Goal: Task Accomplishment & Management: Complete application form

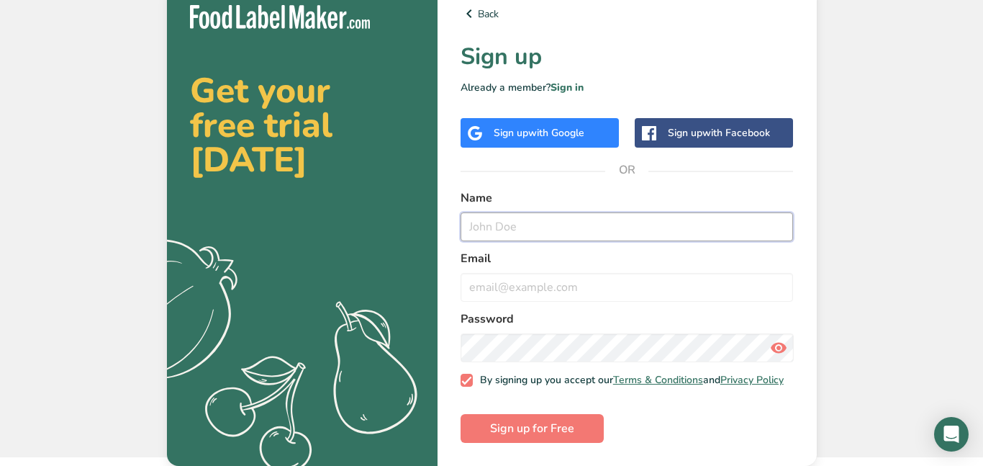
click at [491, 225] on input "text" at bounding box center [627, 226] width 333 height 29
type input "[PERSON_NAME]"
click at [516, 274] on input "email" at bounding box center [627, 287] width 333 height 29
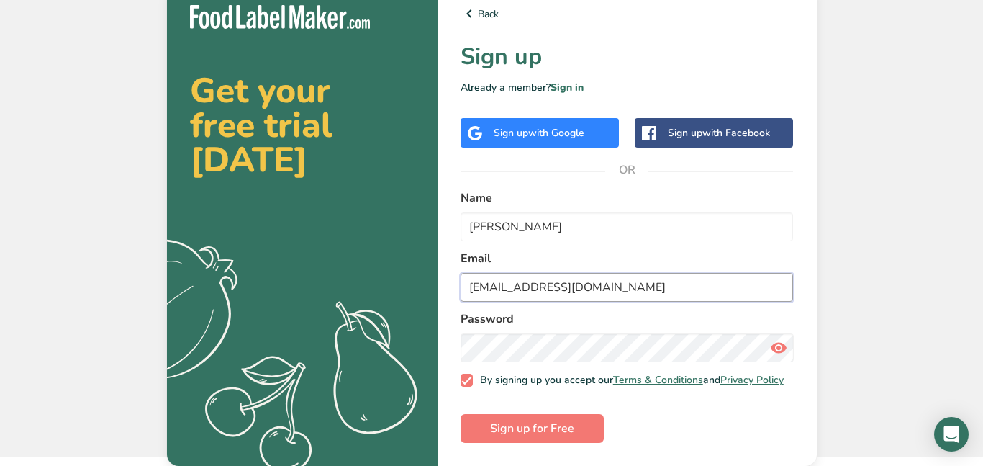
type input "[EMAIL_ADDRESS][DOMAIN_NAME]"
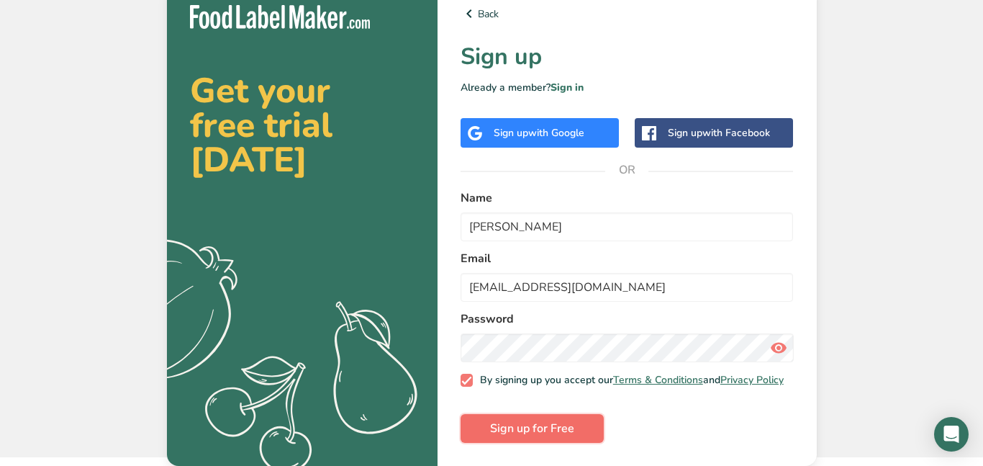
click at [518, 432] on span "Sign up for Free" at bounding box center [532, 428] width 84 height 17
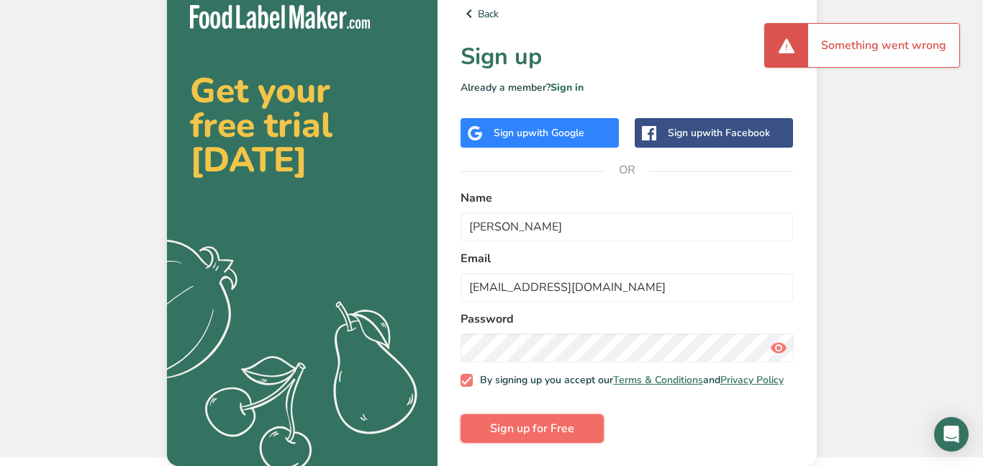
click at [538, 421] on span "Sign up for Free" at bounding box center [532, 428] width 84 height 17
click at [538, 421] on form "Name [PERSON_NAME] [EMAIL_ADDRESS][DOMAIN_NAME] Password By signing up you acce…" at bounding box center [627, 315] width 333 height 253
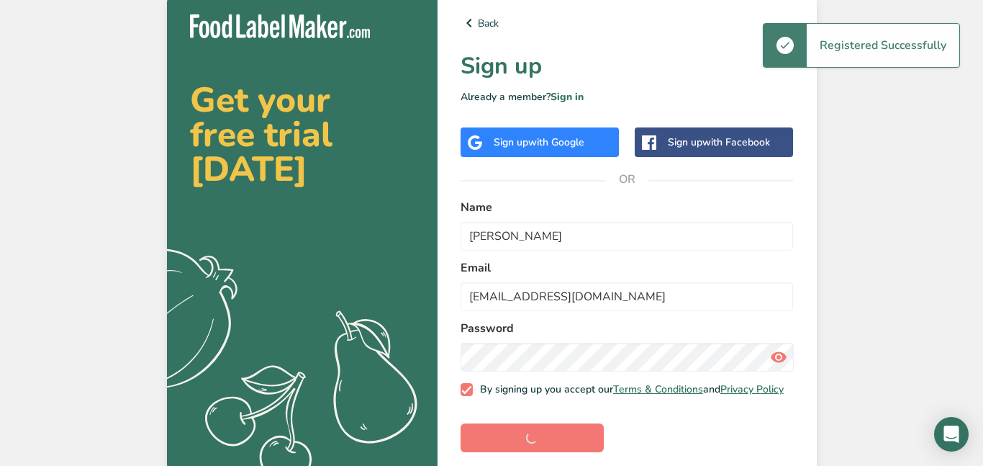
scroll to position [17, 0]
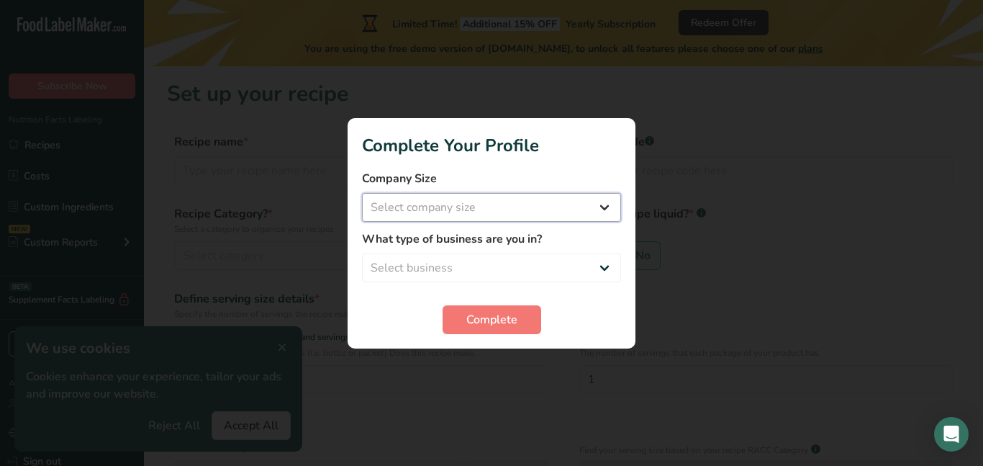
click at [500, 219] on select "Select company size Fewer than 10 Employees 10 to 50 Employees 51 to 500 Employ…" at bounding box center [491, 207] width 259 height 29
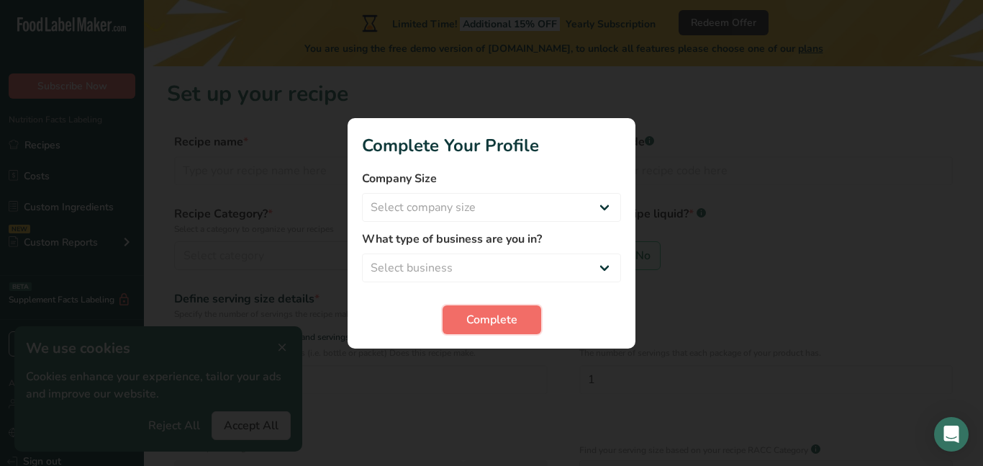
click at [503, 328] on button "Complete" at bounding box center [492, 319] width 99 height 29
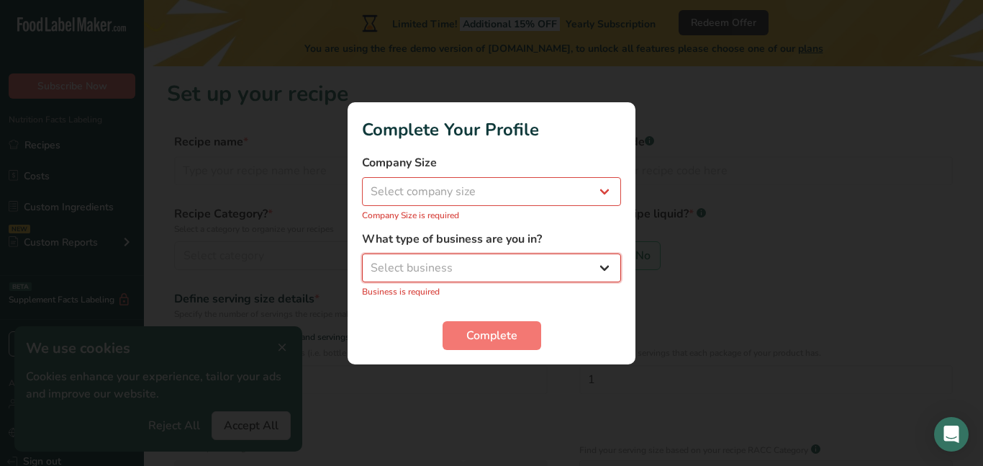
click at [497, 255] on select "Select business Packaged Food Manufacturer Restaurant & Cafe Bakery Meal Plans …" at bounding box center [491, 267] width 259 height 29
select select "5"
click at [362, 261] on select "Select business Packaged Food Manufacturer Restaurant & Cafe Bakery Meal Plans …" at bounding box center [491, 267] width 259 height 29
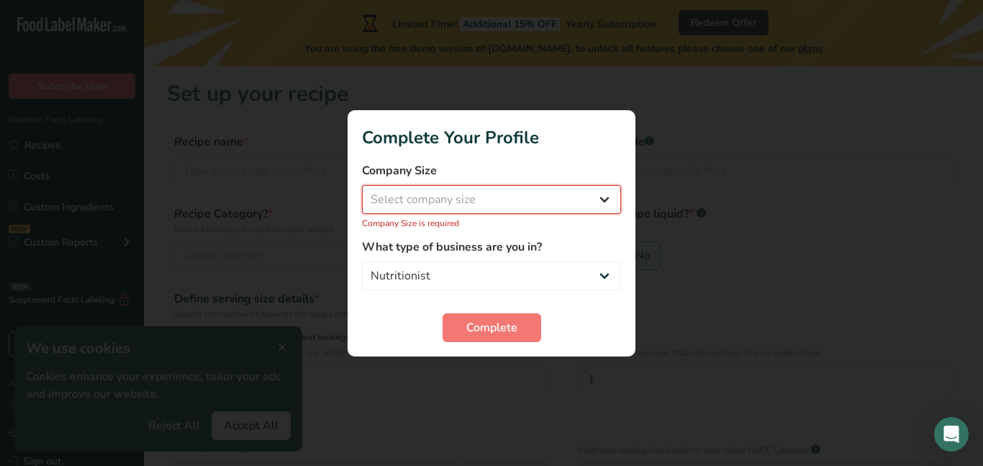
click at [482, 194] on select "Select company size Fewer than 10 Employees 10 to 50 Employees 51 to 500 Employ…" at bounding box center [491, 199] width 259 height 29
select select "1"
click at [362, 192] on select "Select company size Fewer than 10 Employees 10 to 50 Employees 51 to 500 Employ…" at bounding box center [491, 199] width 259 height 29
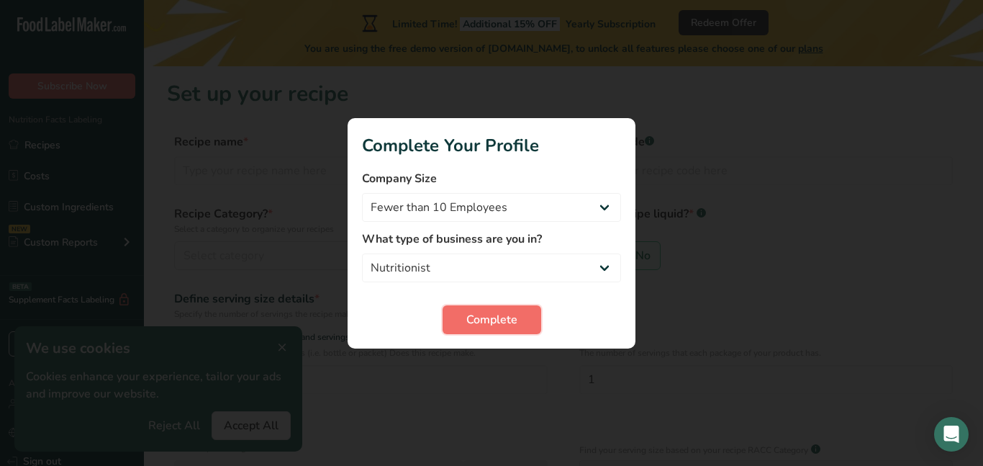
click at [461, 320] on button "Complete" at bounding box center [492, 319] width 99 height 29
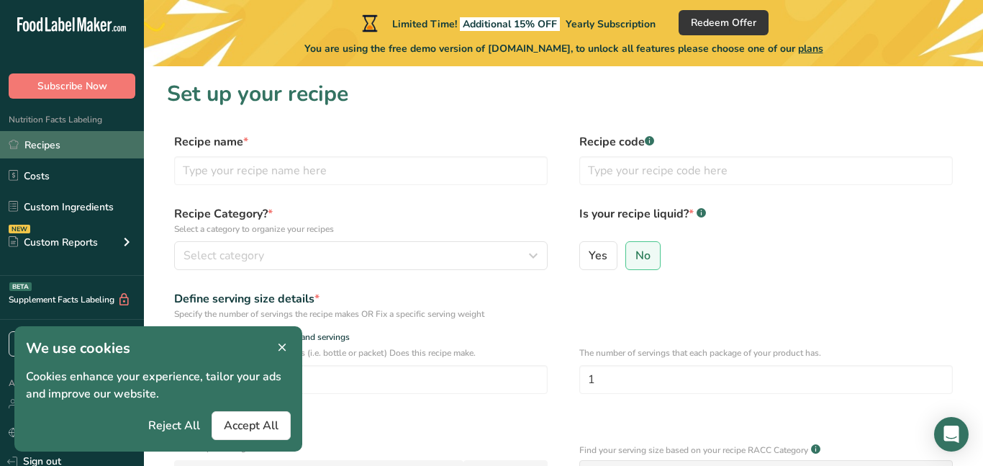
click at [125, 141] on link "Recipes" at bounding box center [72, 144] width 144 height 27
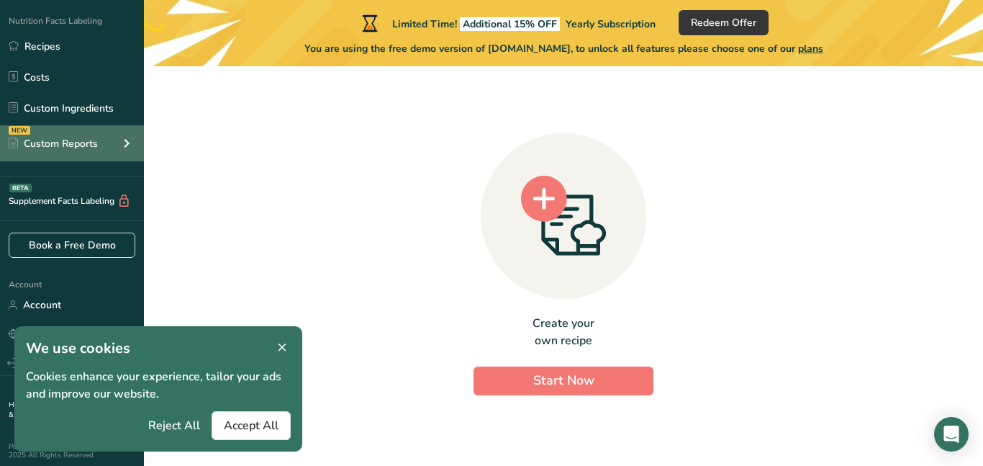
scroll to position [104, 0]
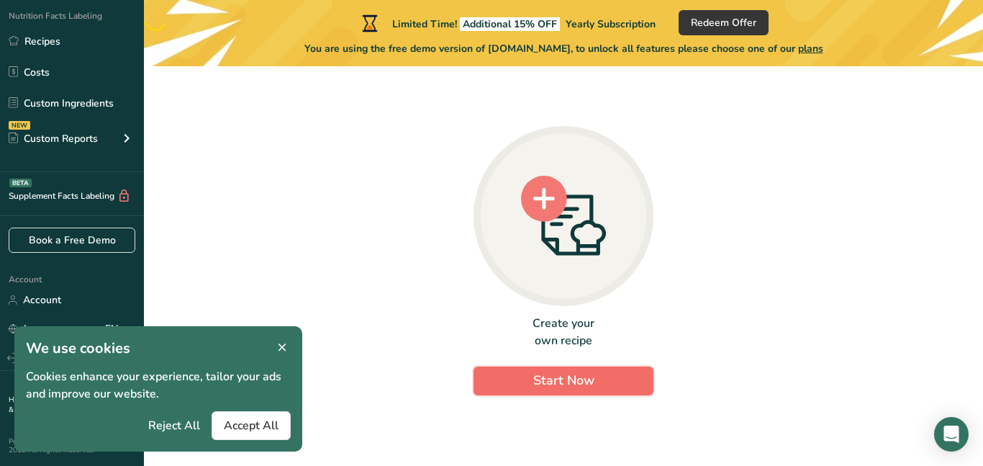
click at [534, 385] on span "Start Now" at bounding box center [563, 379] width 61 height 17
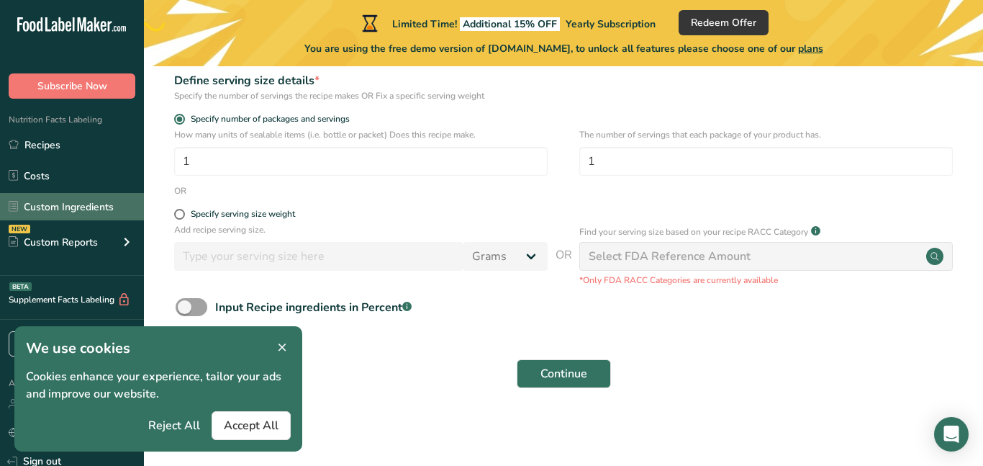
click at [117, 196] on link "Custom Ingredients" at bounding box center [72, 206] width 144 height 27
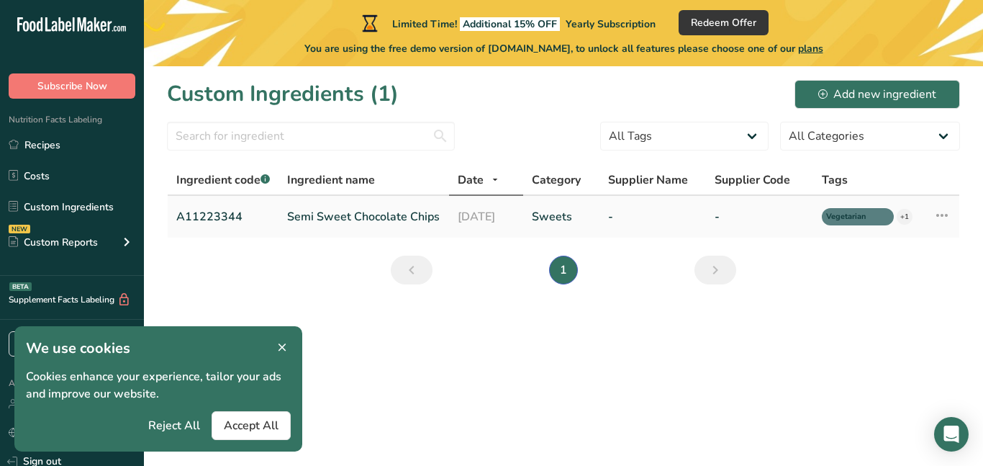
click at [253, 214] on link "A11223344" at bounding box center [223, 216] width 94 height 17
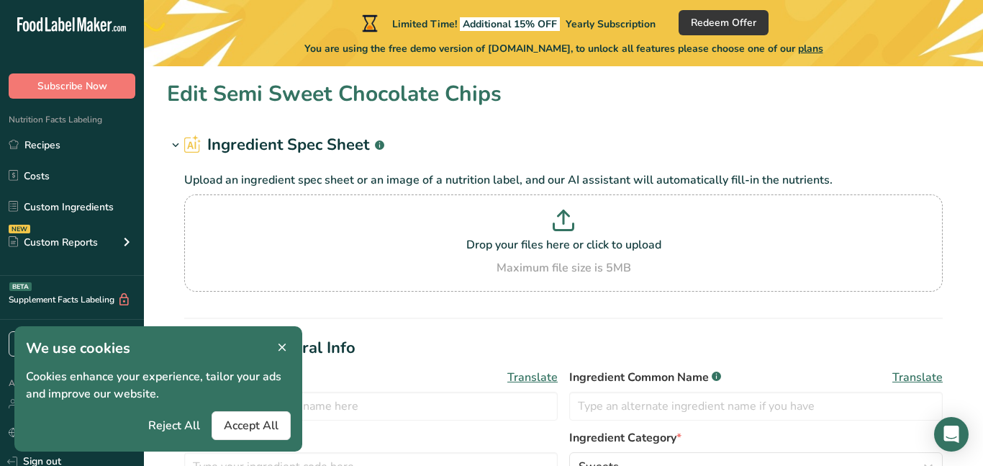
type input "Semi Sweet Chocolate Chips"
type input "Choco Chips"
type input "A11223344"
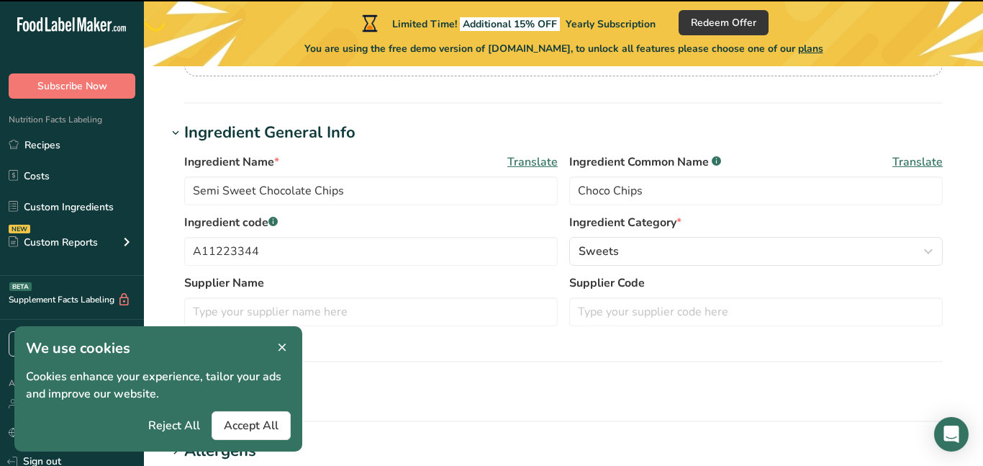
scroll to position [214, 0]
click at [233, 186] on input "Semi Sweet Chocolate Chips" at bounding box center [371, 192] width 374 height 29
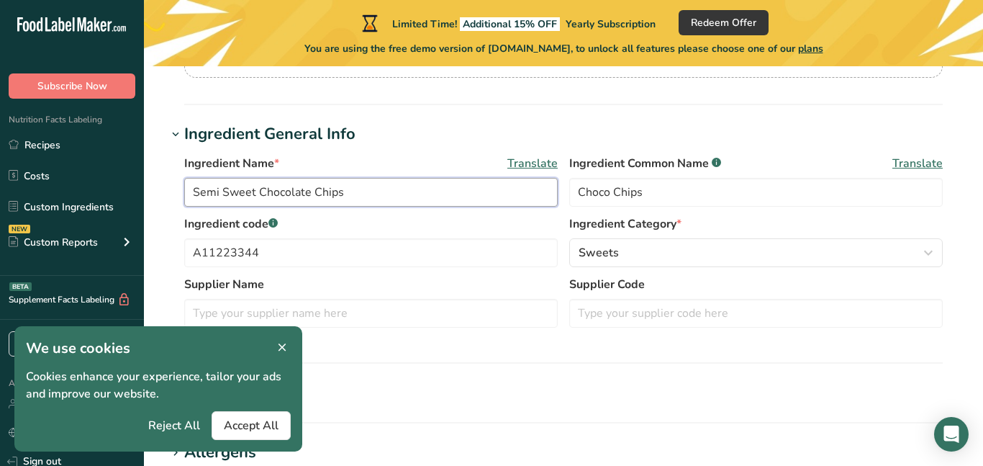
click at [233, 186] on input "Semi Sweet Chocolate Chips" at bounding box center [371, 192] width 374 height 29
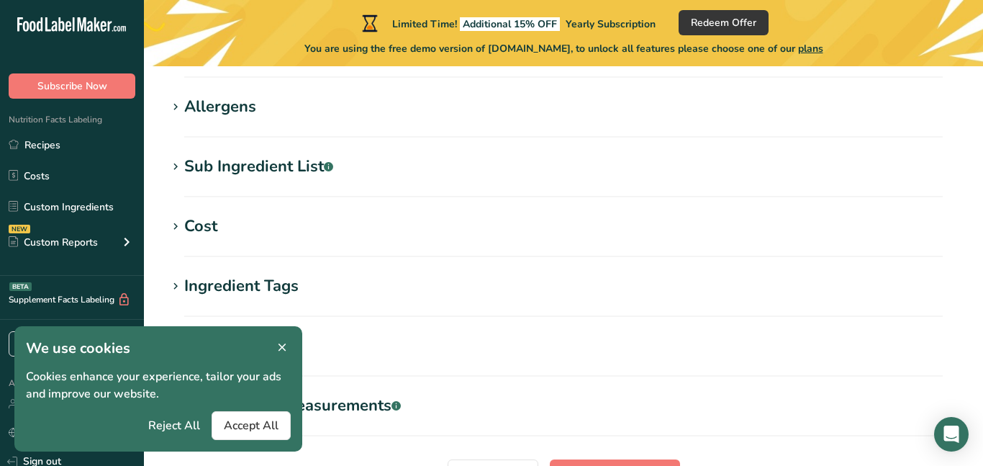
scroll to position [104, 0]
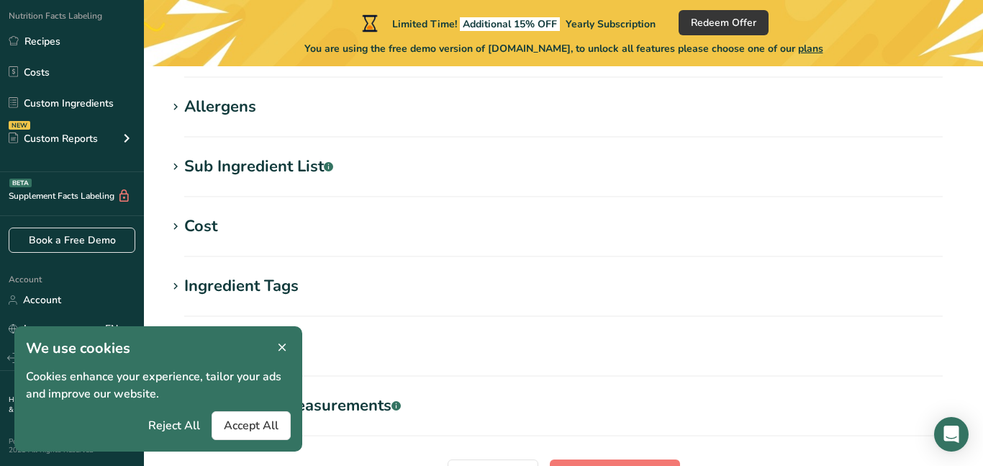
type input "All"
click at [279, 352] on icon at bounding box center [282, 348] width 13 height 20
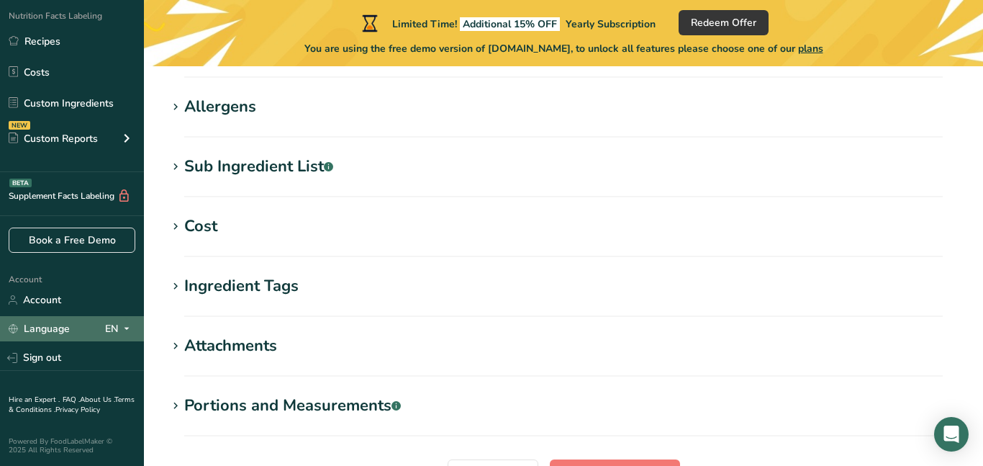
click at [112, 330] on div "EN" at bounding box center [120, 328] width 30 height 17
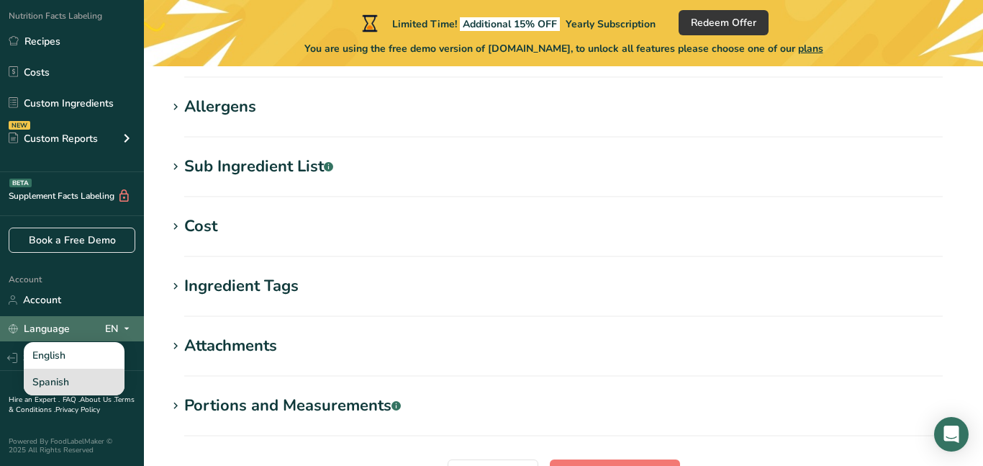
click at [103, 376] on div "Spanish" at bounding box center [74, 382] width 101 height 27
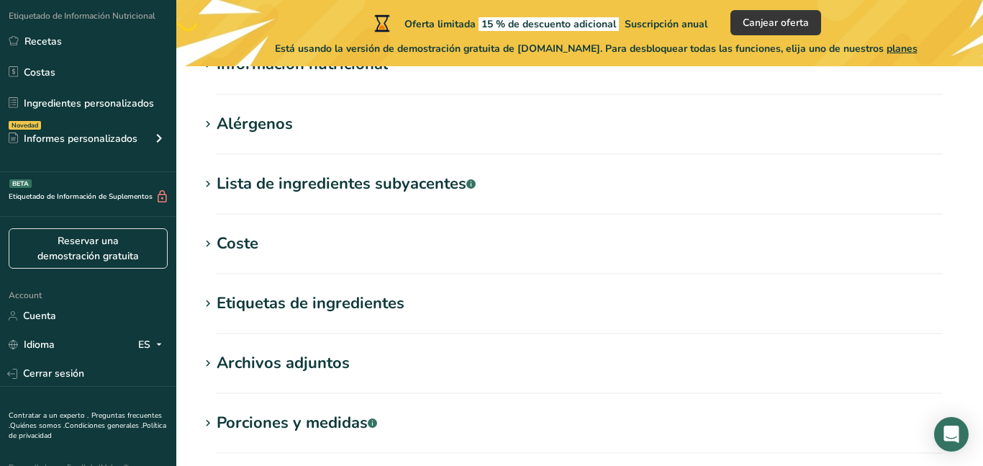
click at [345, 310] on div "Etiquetas de ingredientes" at bounding box center [311, 304] width 188 height 24
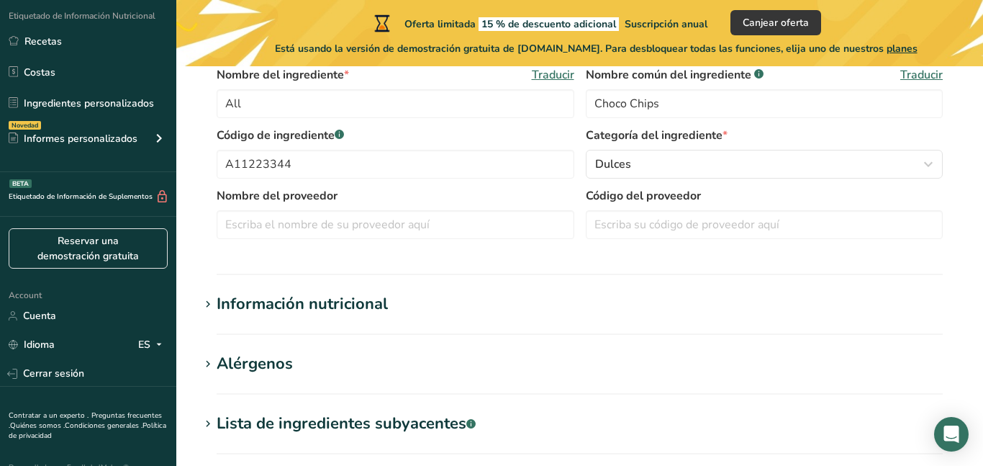
scroll to position [0, 0]
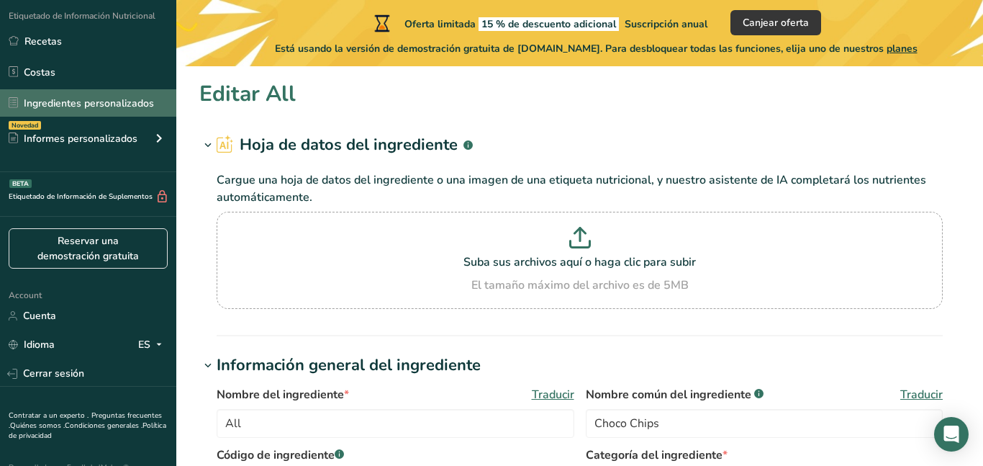
click at [108, 113] on link "Ingredientes personalizados" at bounding box center [88, 102] width 176 height 27
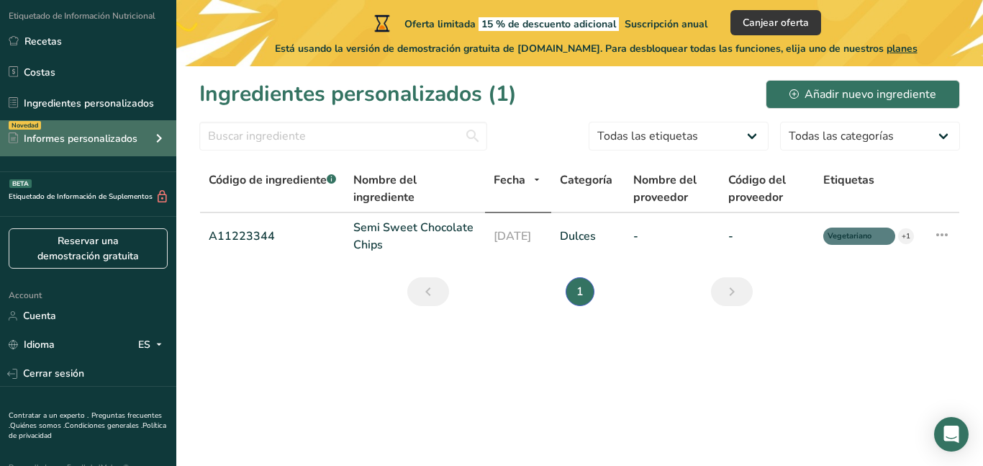
click at [129, 145] on div "Informes personalizados" at bounding box center [73, 138] width 129 height 15
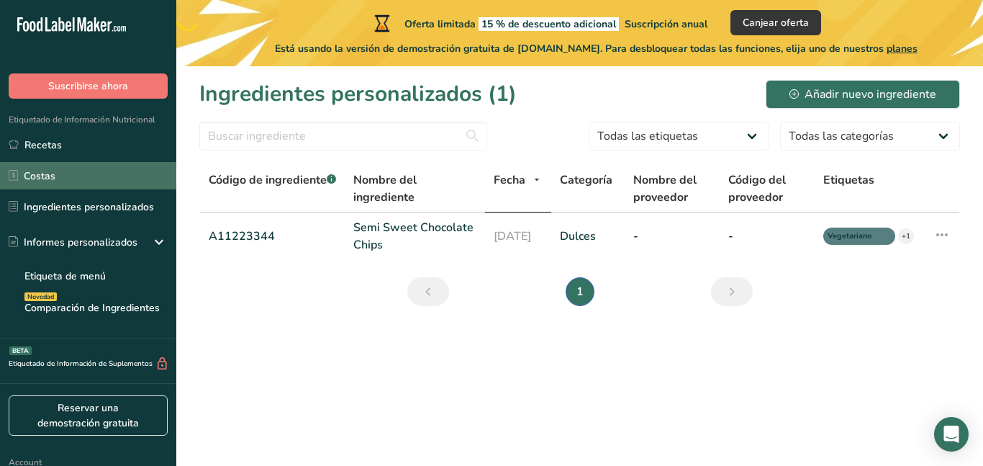
click at [60, 168] on link "Costas" at bounding box center [88, 175] width 176 height 27
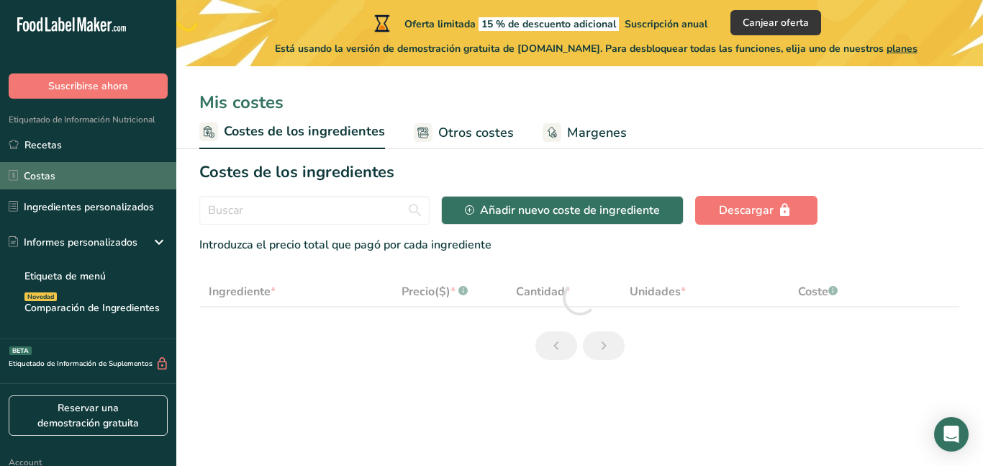
select select "1"
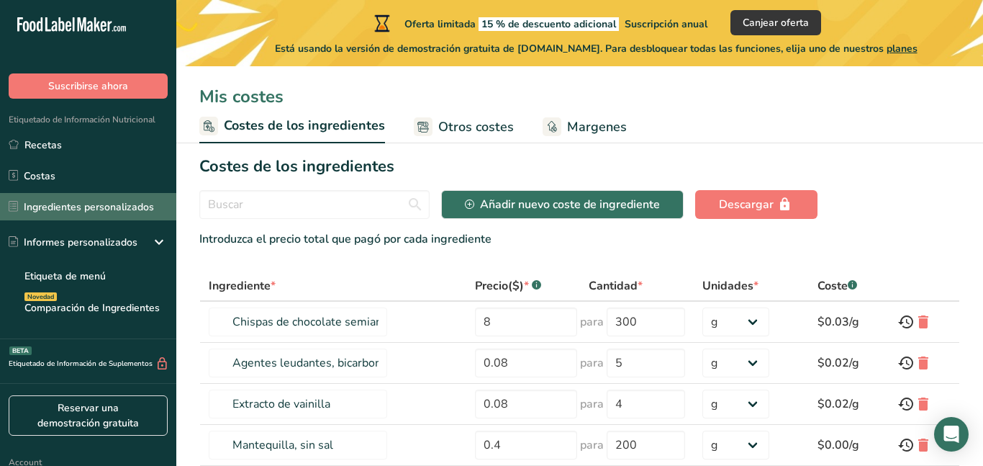
click at [81, 207] on link "Ingredientes personalizados" at bounding box center [88, 206] width 176 height 27
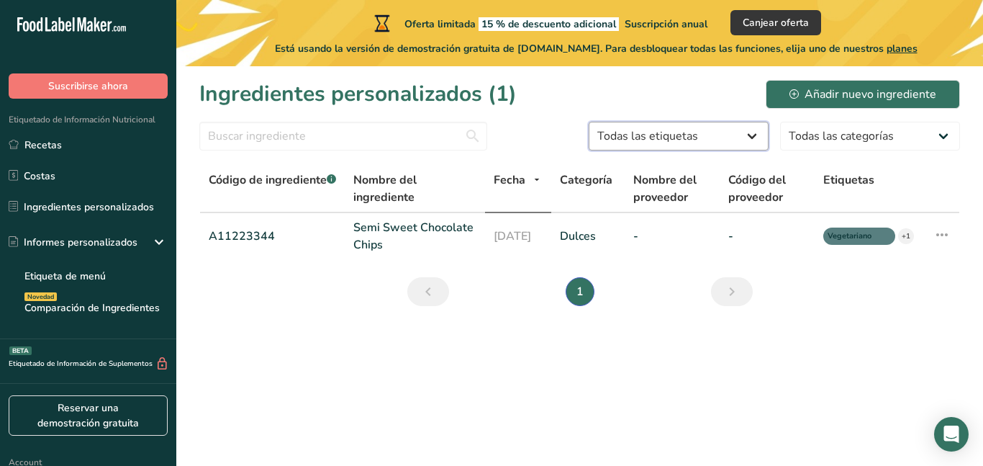
click at [717, 133] on select "Todas las etiquetas Fuente de antioxidantes Efecto prebiótico Fuente de omega 3…" at bounding box center [679, 136] width 180 height 29
click at [491, 383] on main "Oferta limitada 15 % de descuento adicional Suscripción anual Canjear oferta Es…" at bounding box center [491, 233] width 983 height 466
click at [948, 428] on icon "Open Intercom Messenger" at bounding box center [951, 434] width 17 height 19
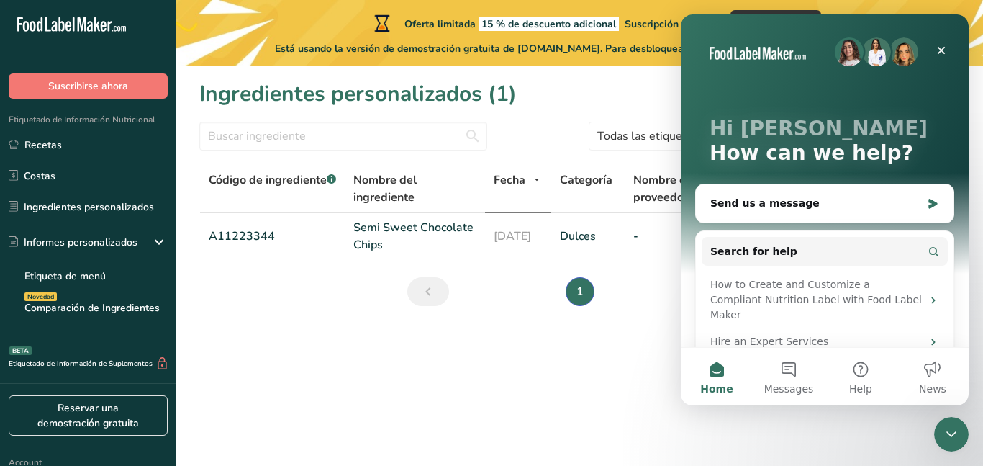
click at [504, 355] on main "Oferta limitada 15 % de descuento adicional Suscripción anual Canjear oferta Es…" at bounding box center [491, 233] width 983 height 466
click at [950, 48] on div "Close" at bounding box center [942, 50] width 26 height 26
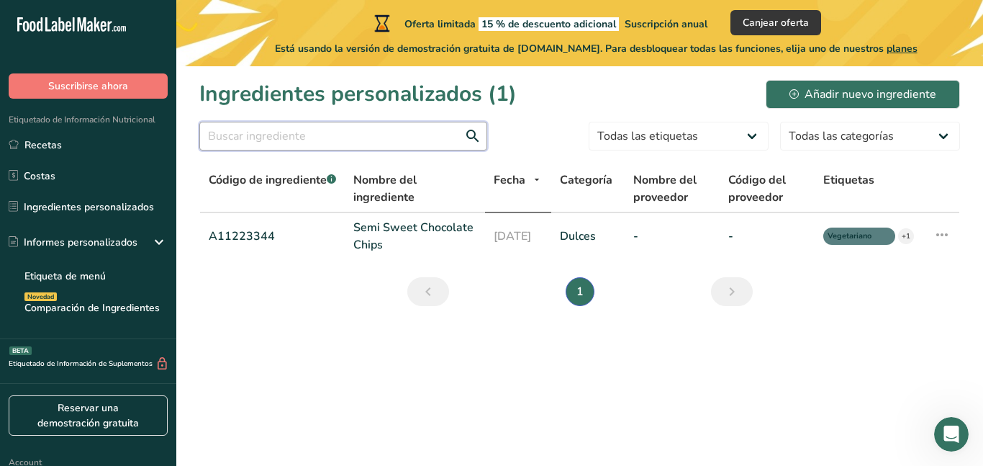
click at [253, 132] on input "text" at bounding box center [343, 136] width 288 height 29
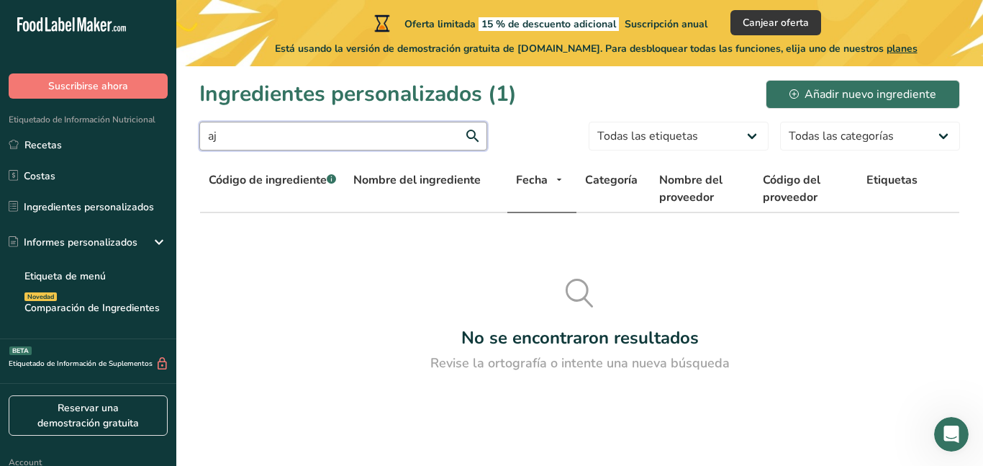
type input "a"
type input "g"
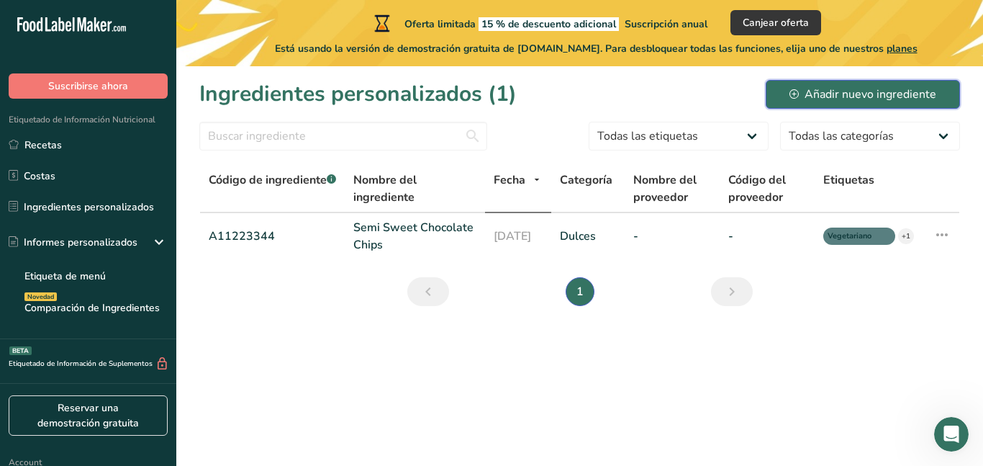
click at [777, 99] on button "Añadir nuevo ingrediente" at bounding box center [863, 94] width 194 height 29
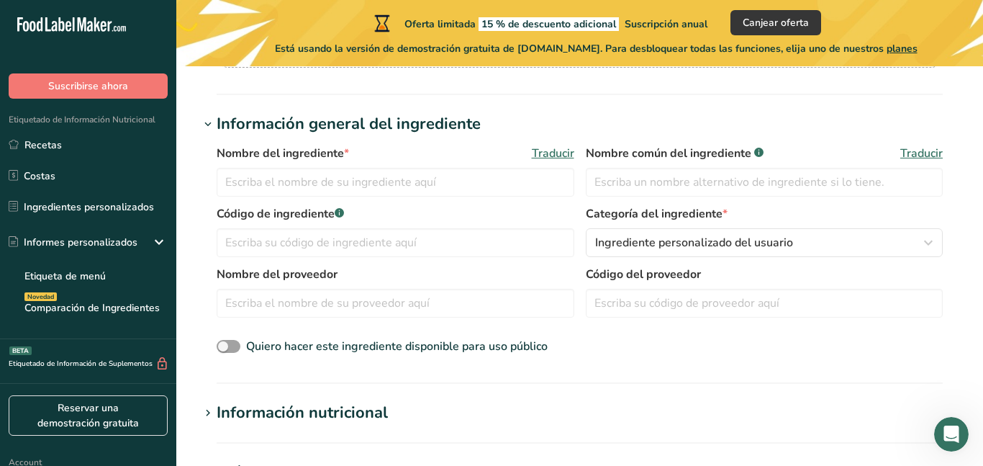
scroll to position [242, 0]
click at [477, 163] on div "Nombre del ingrediente * Traducir" at bounding box center [396, 170] width 358 height 52
click at [487, 181] on input "text" at bounding box center [396, 181] width 358 height 29
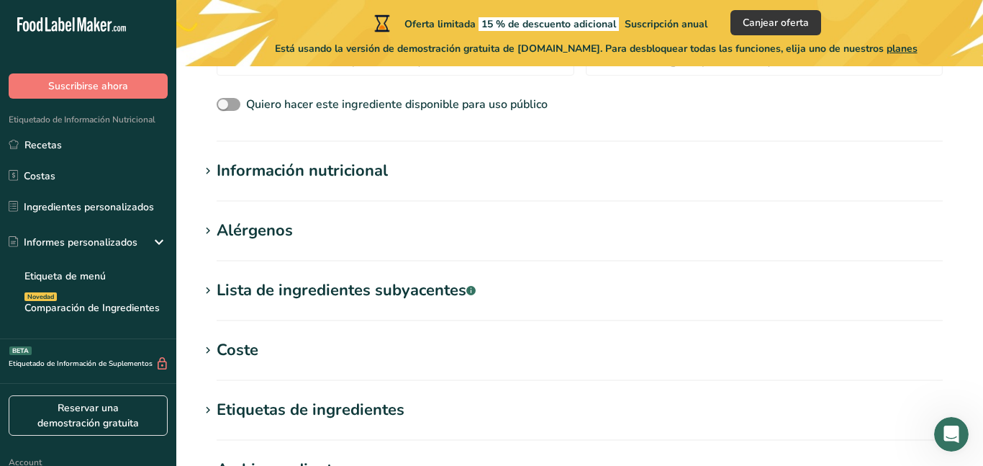
scroll to position [487, 0]
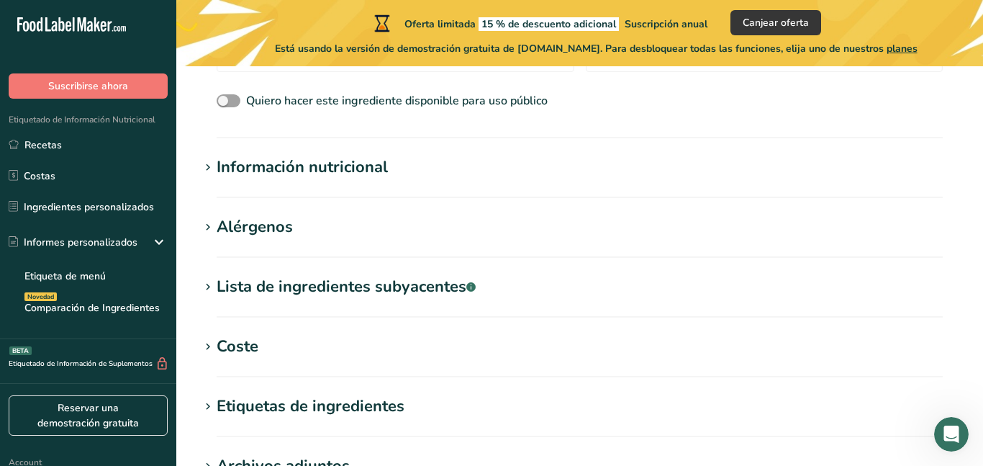
click at [382, 187] on section "Información nutricional Tamaño de la porción .a-a{fill:#347362;}.b-a{fill:#fff;…" at bounding box center [579, 176] width 761 height 42
click at [341, 158] on div "Información nutricional" at bounding box center [302, 167] width 171 height 24
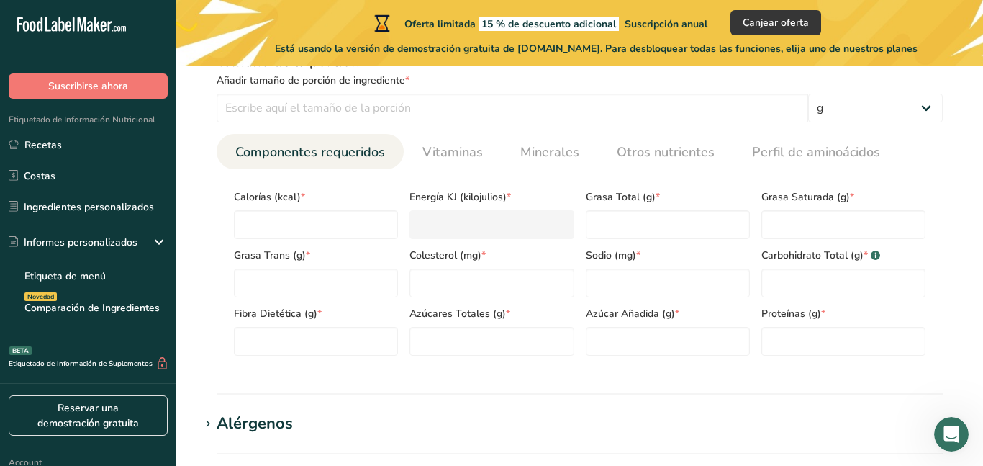
scroll to position [616, 0]
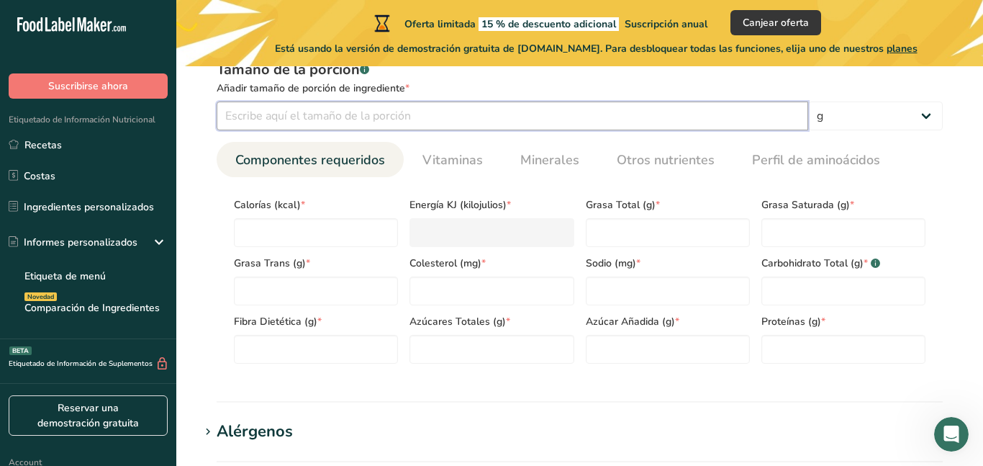
click at [361, 126] on input "number" at bounding box center [513, 116] width 592 height 29
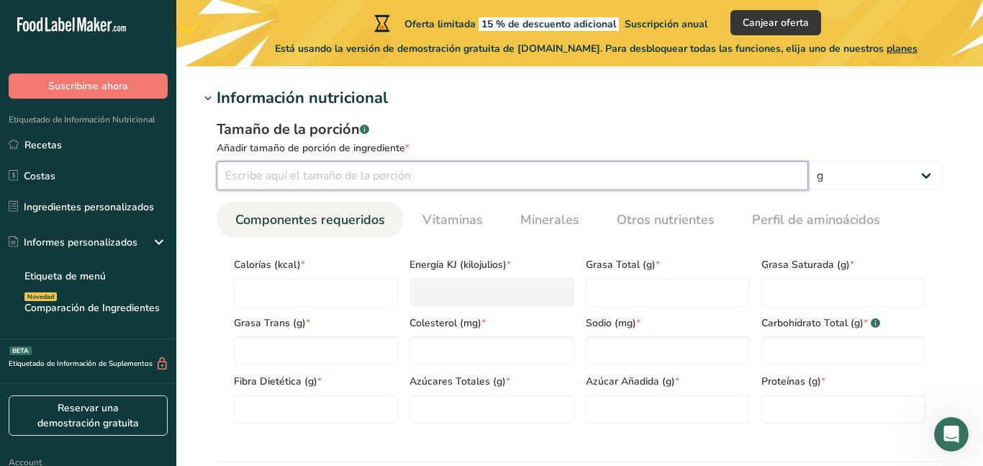
scroll to position [558, 0]
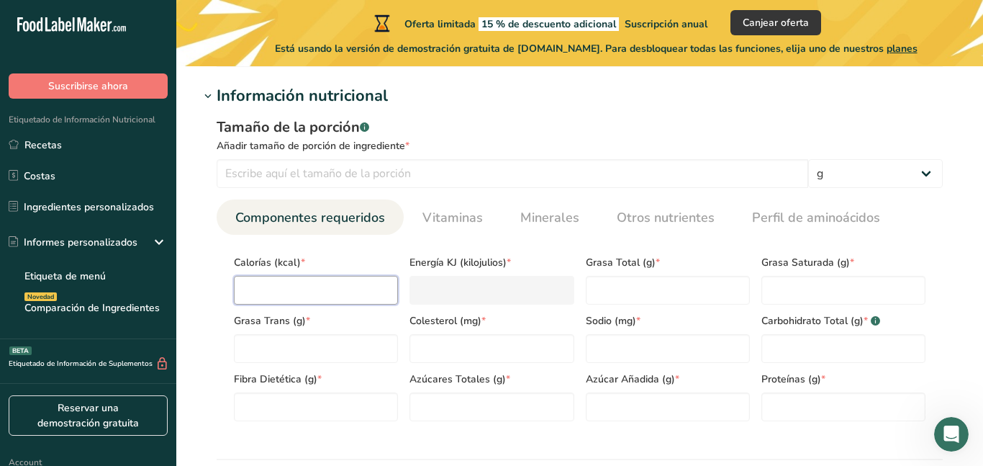
click at [324, 300] on input "number" at bounding box center [316, 290] width 164 height 29
